Goal: Find specific page/section: Find specific page/section

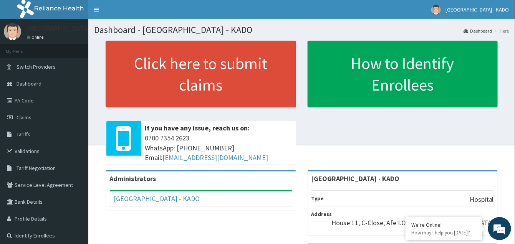
click at [505, 31] on li "Here" at bounding box center [500, 31] width 17 height 7
click at [481, 30] on link "Dashboard" at bounding box center [477, 31] width 28 height 7
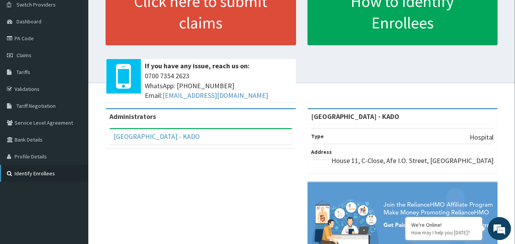
scroll to position [77, 0]
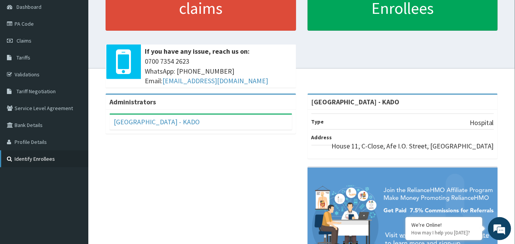
click at [25, 161] on link "Identify Enrollees" at bounding box center [44, 158] width 88 height 17
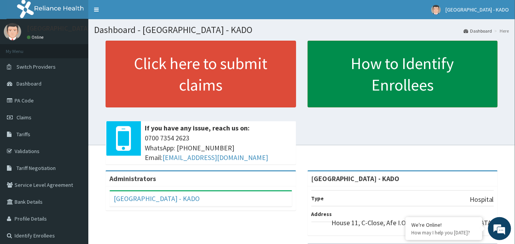
scroll to position [118, 0]
